Goal: Task Accomplishment & Management: Use online tool/utility

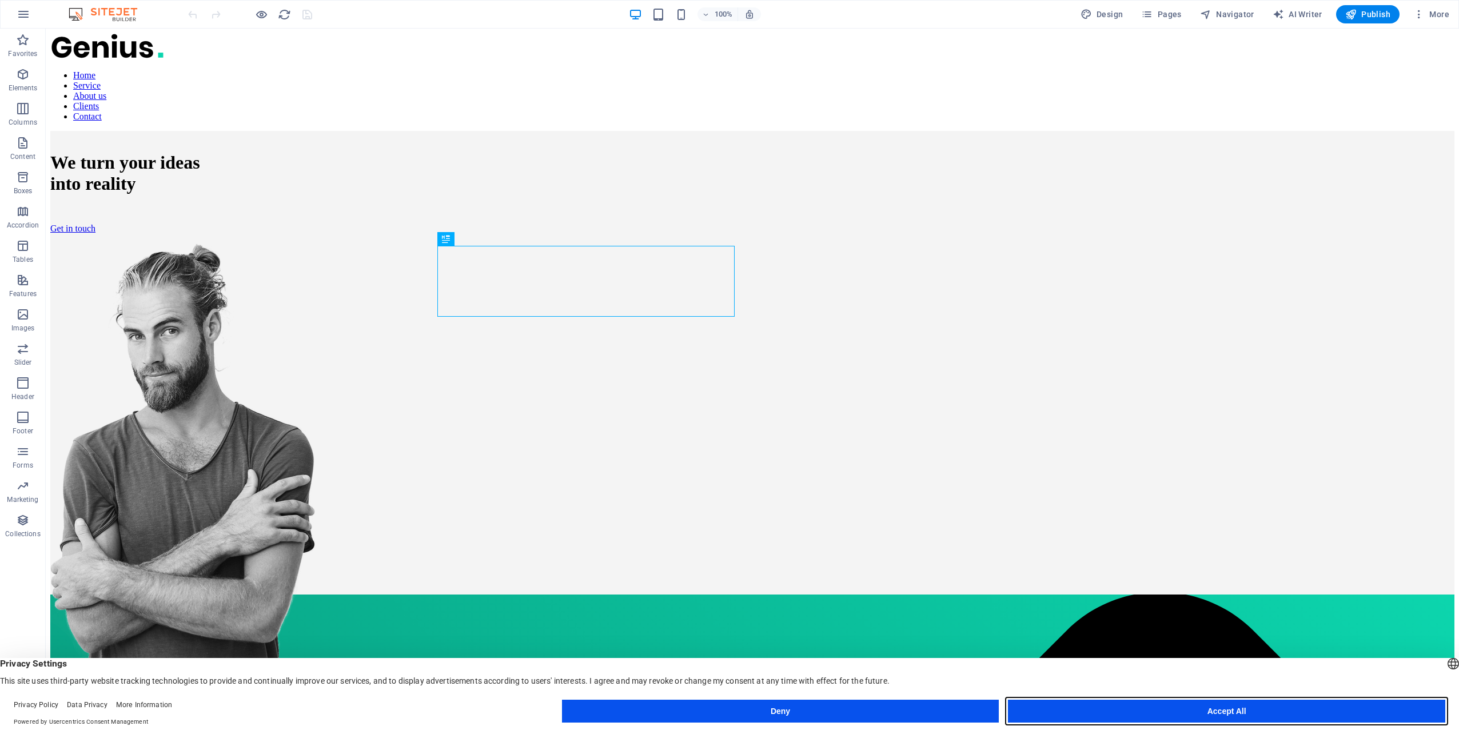
click at [1232, 711] on button "Accept All" at bounding box center [1226, 711] width 437 height 23
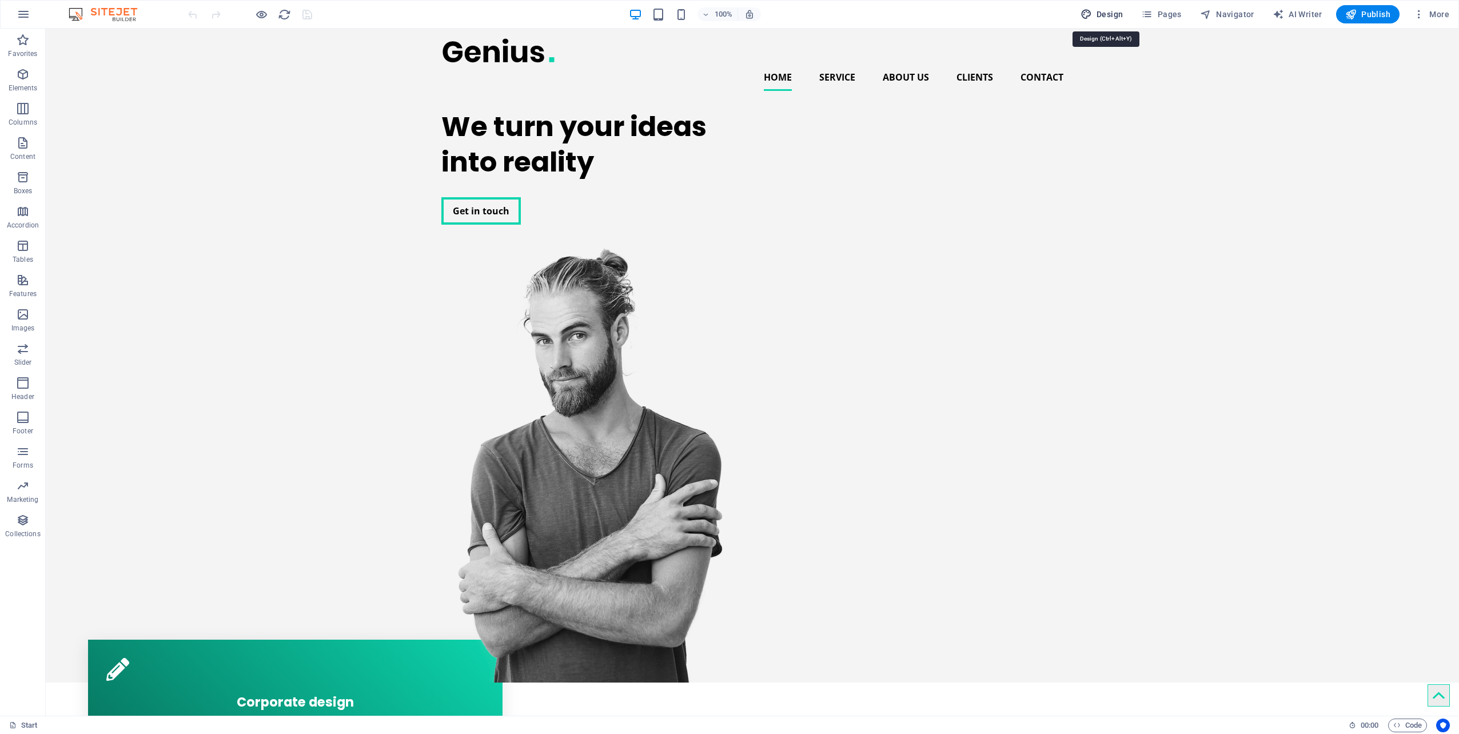
click at [1109, 17] on span "Design" at bounding box center [1101, 14] width 43 height 11
select select "px"
select select "400"
select select "px"
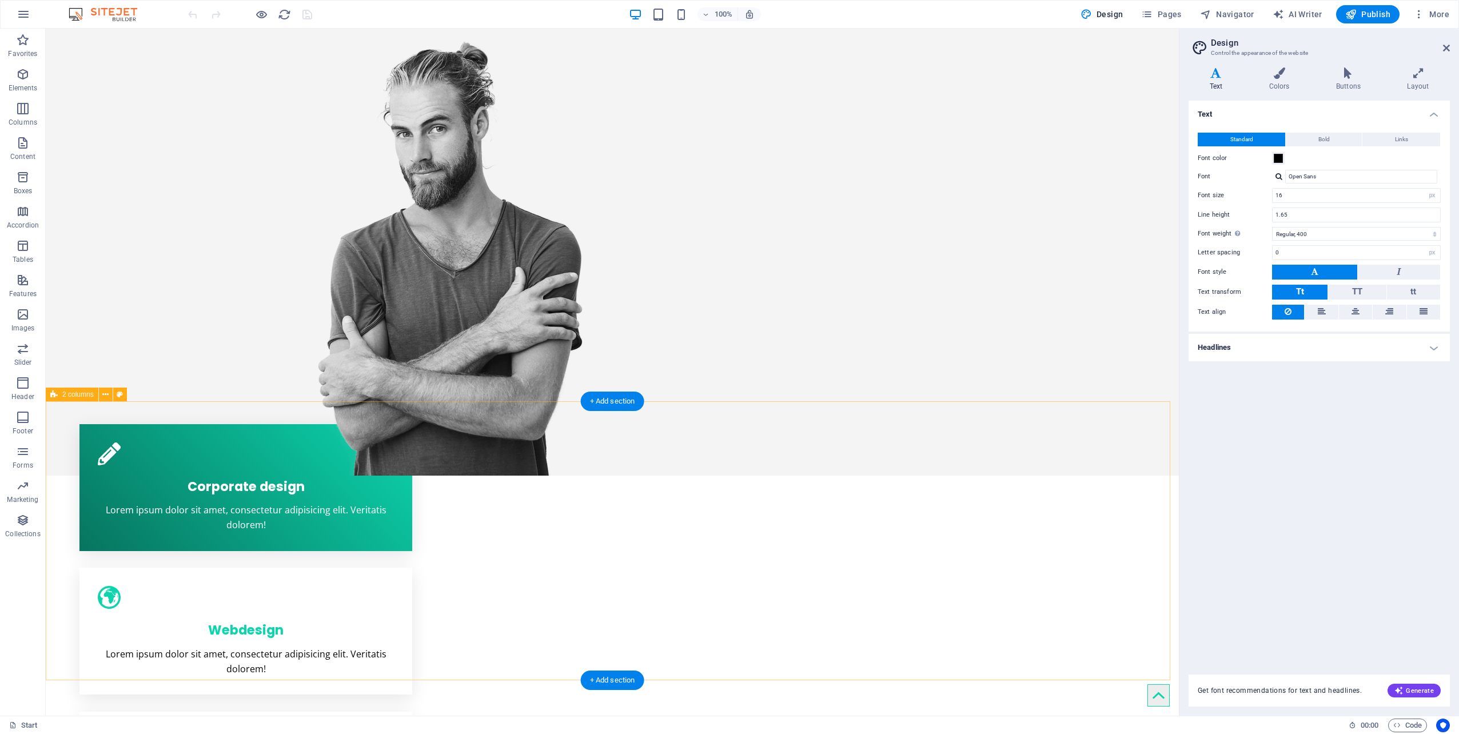
scroll to position [229, 0]
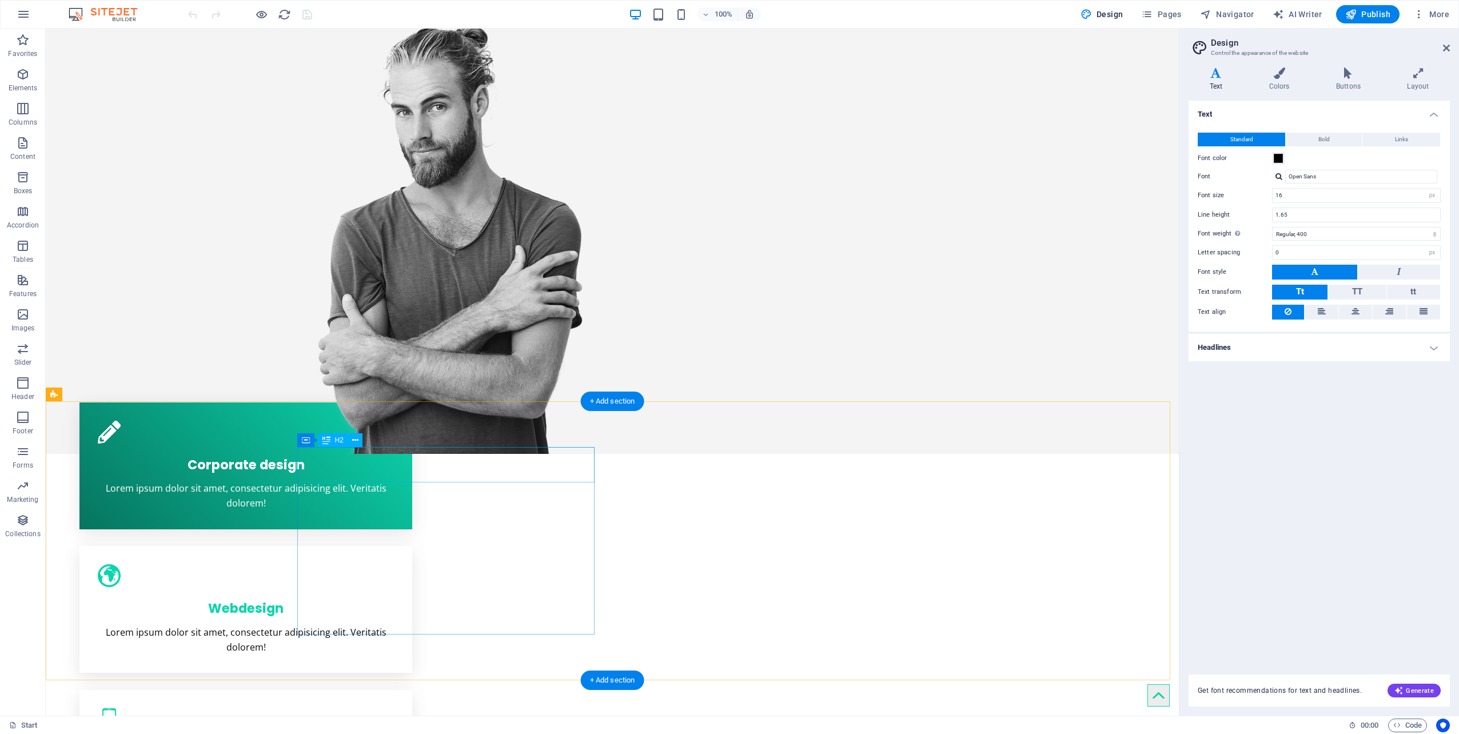
drag, startPoint x: 345, startPoint y: 467, endPoint x: 144, endPoint y: 468, distance: 201.2
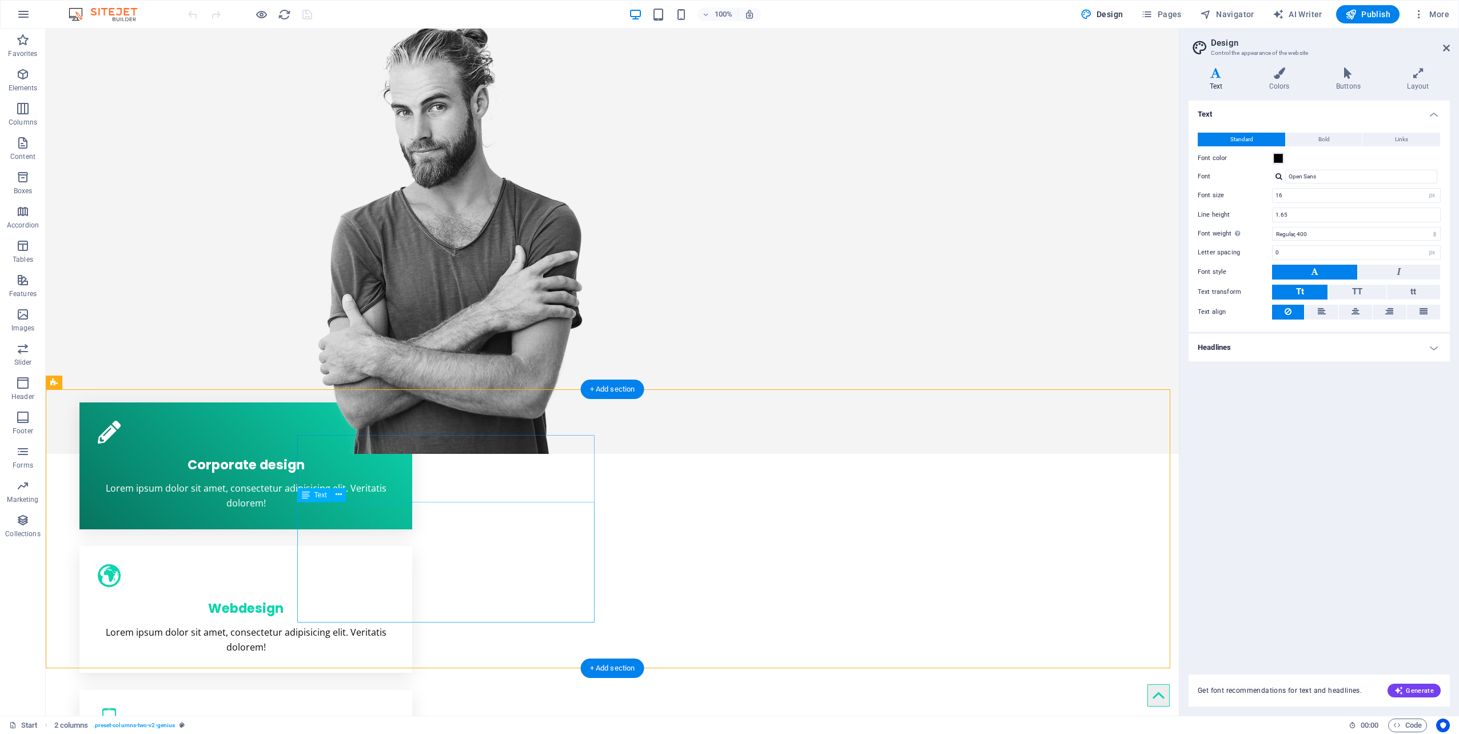
scroll to position [241, 0]
